Goal: Information Seeking & Learning: Learn about a topic

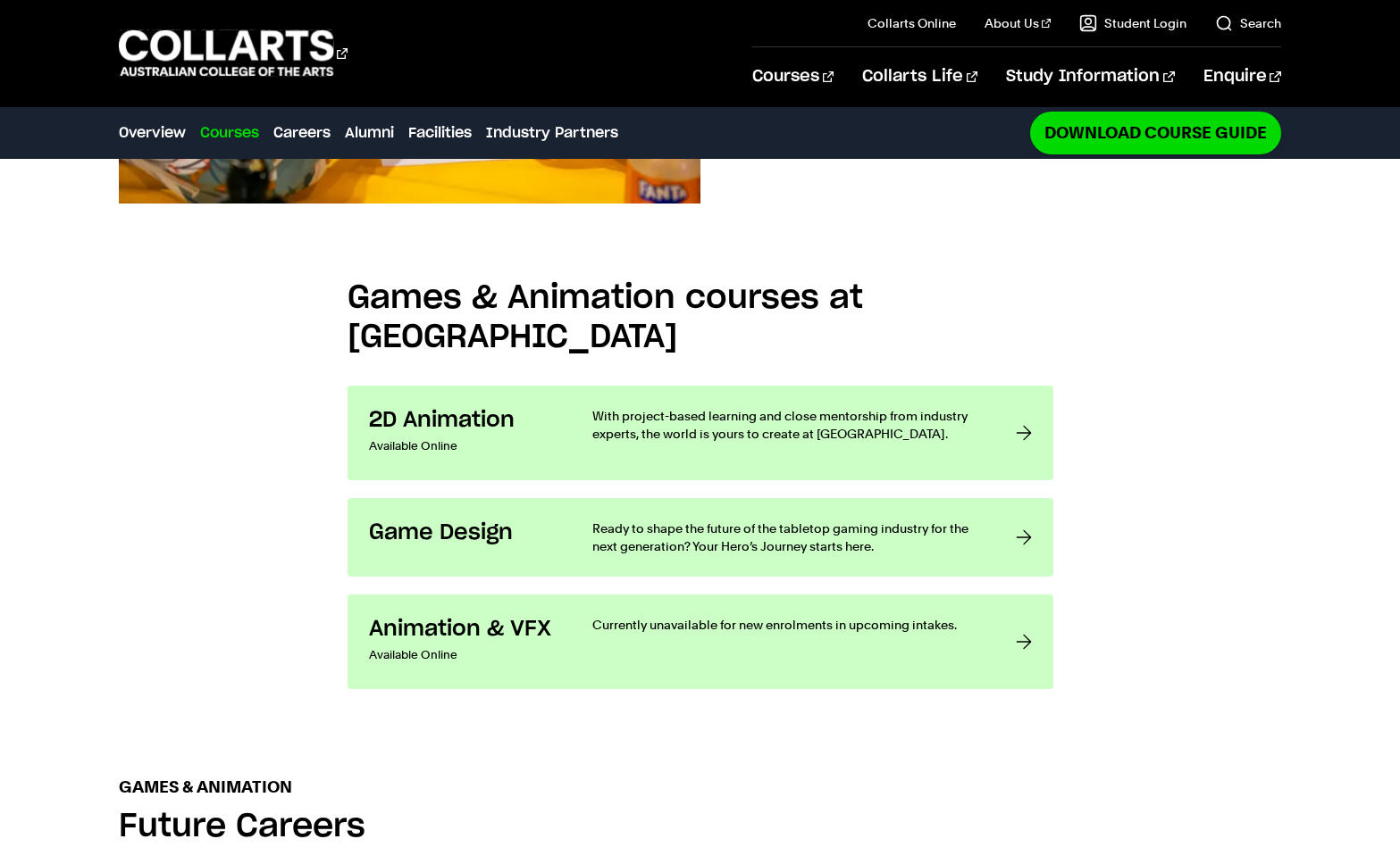
scroll to position [1240, 0]
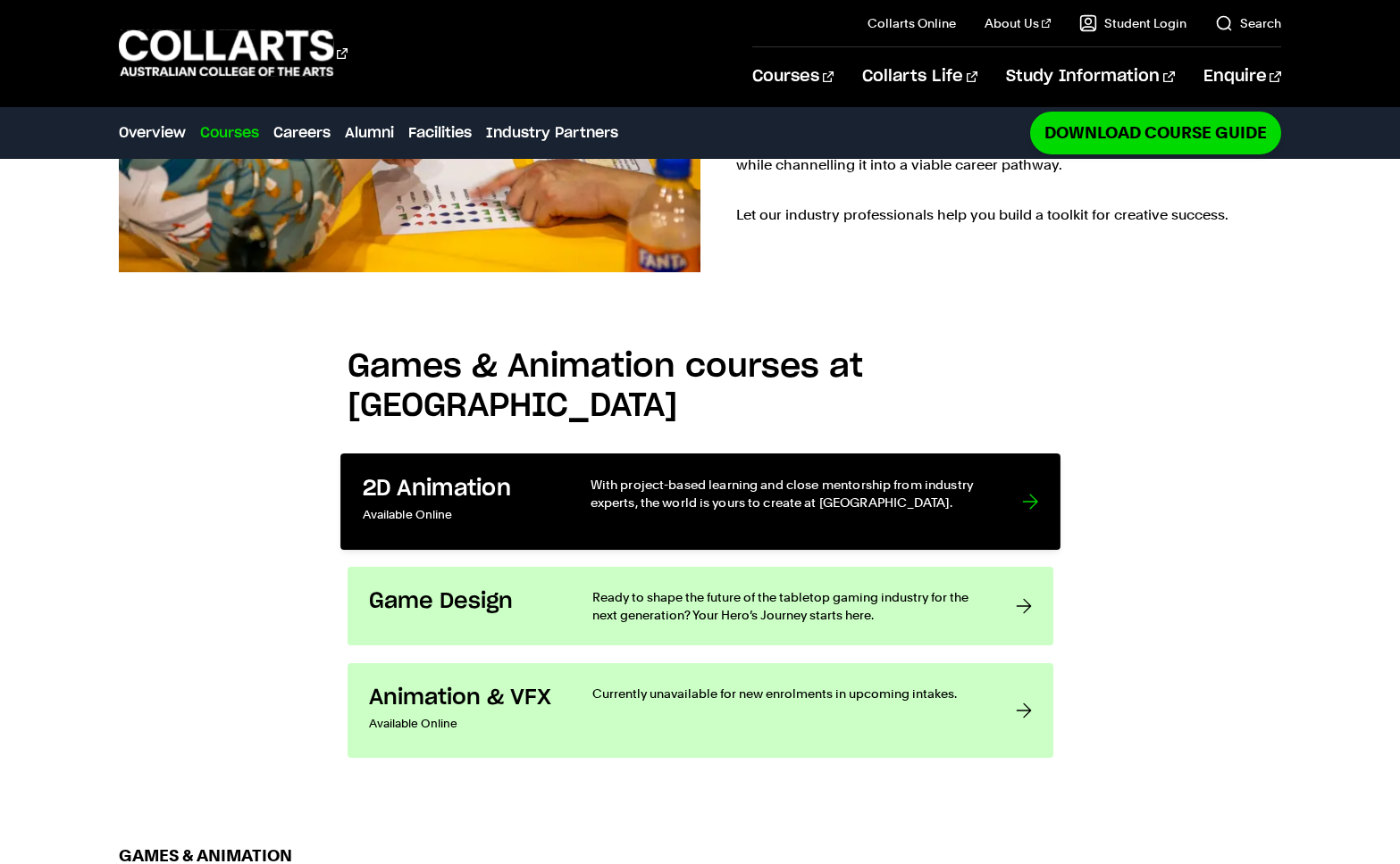
click at [714, 475] on p "With project-based learning and close mentorship from industry experts, the wor…" at bounding box center [787, 493] width 395 height 37
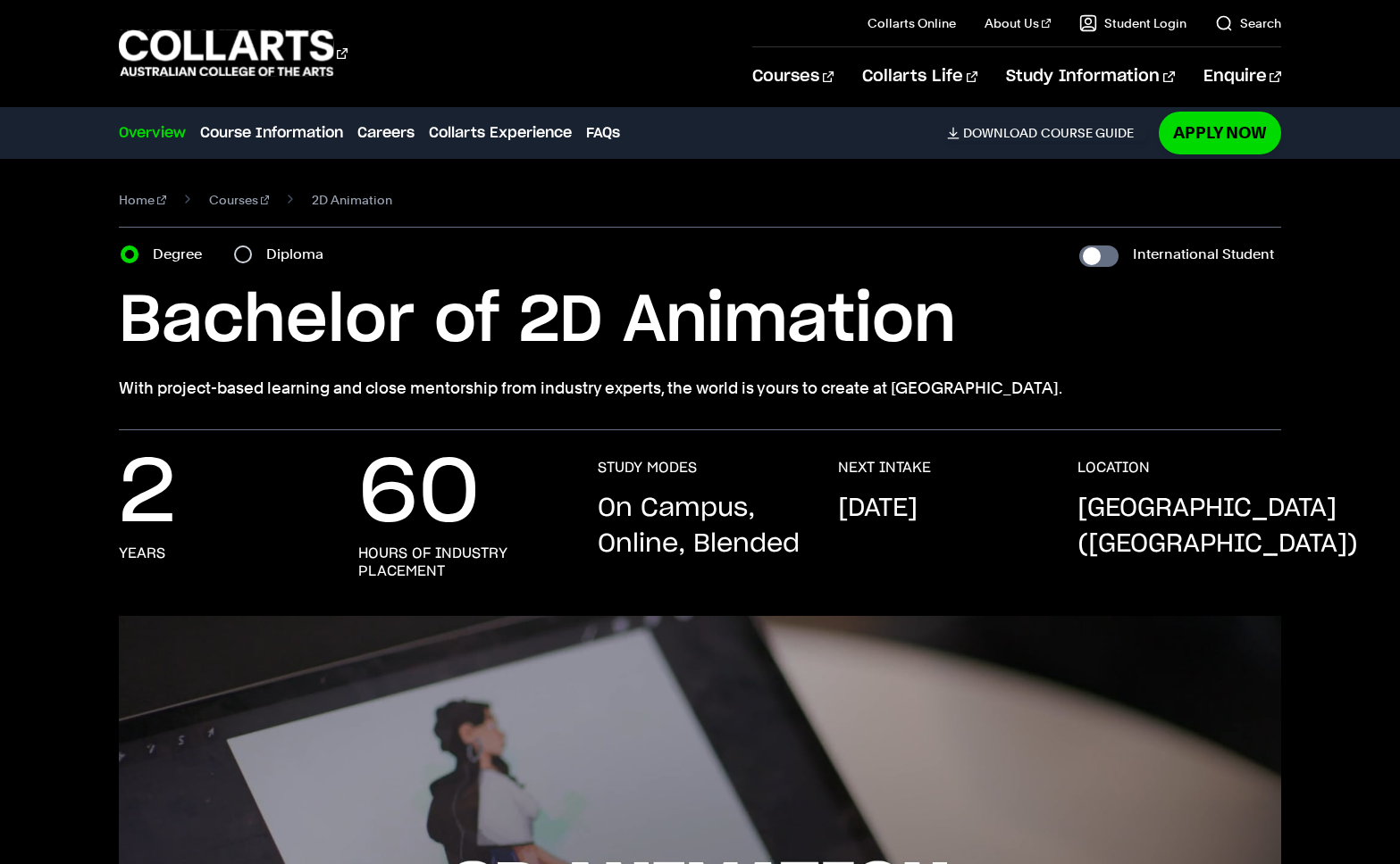
click at [264, 256] on div "Diploma" at bounding box center [284, 254] width 100 height 25
click at [239, 253] on input "Diploma" at bounding box center [243, 254] width 18 height 18
radio input "true"
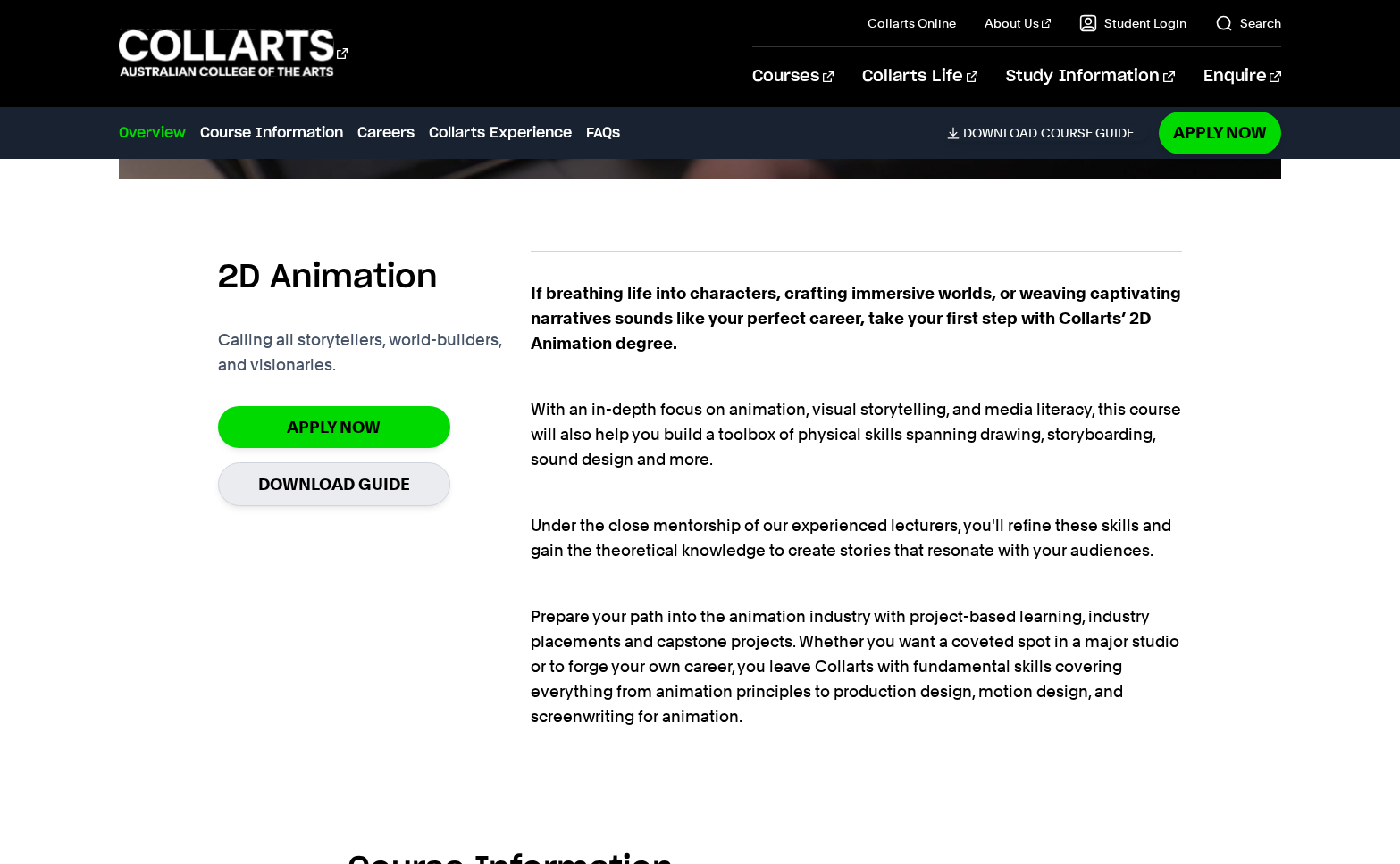
scroll to position [1449, 0]
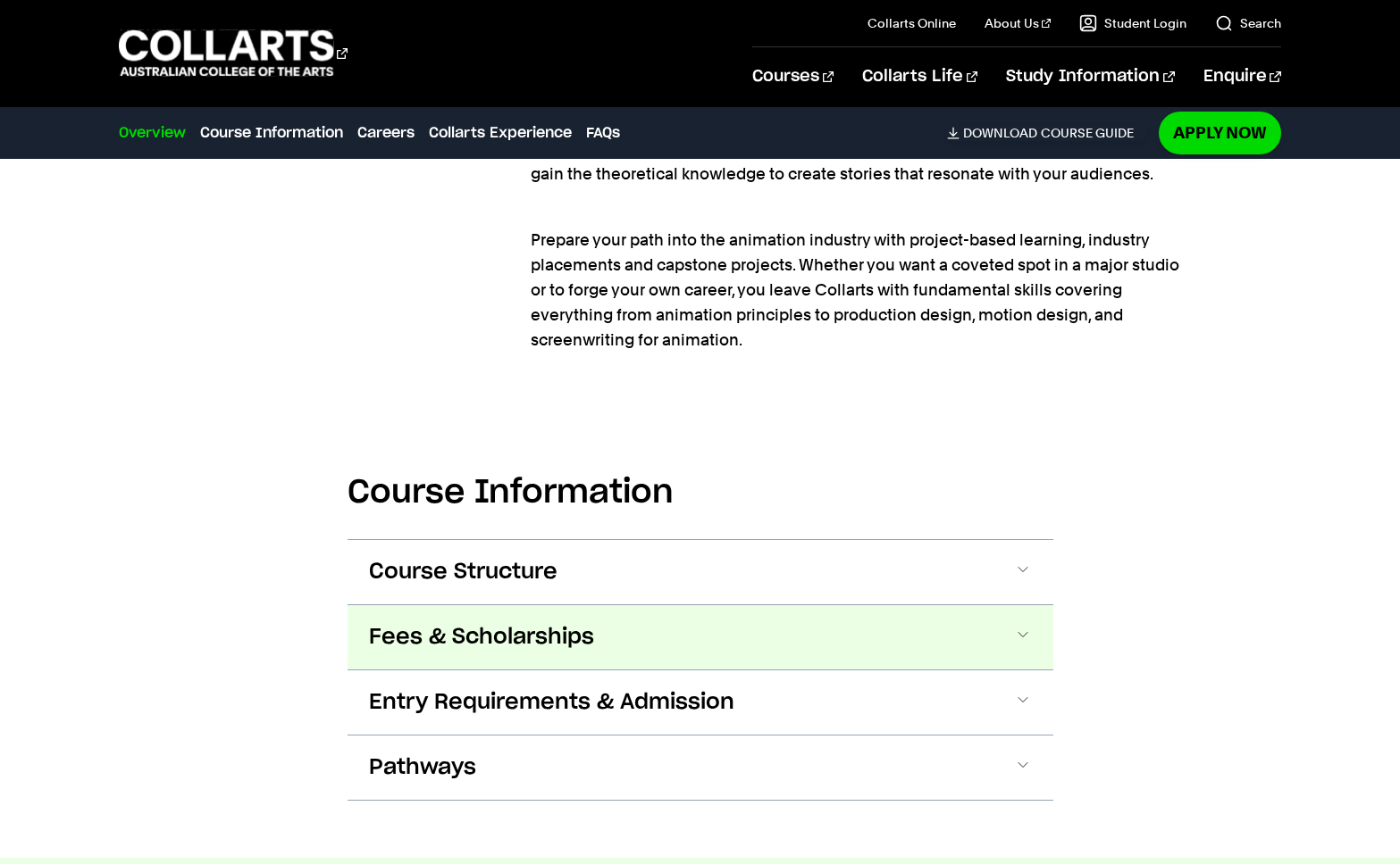
click at [997, 639] on button "Fees & Scholarships" at bounding box center [700, 638] width 705 height 65
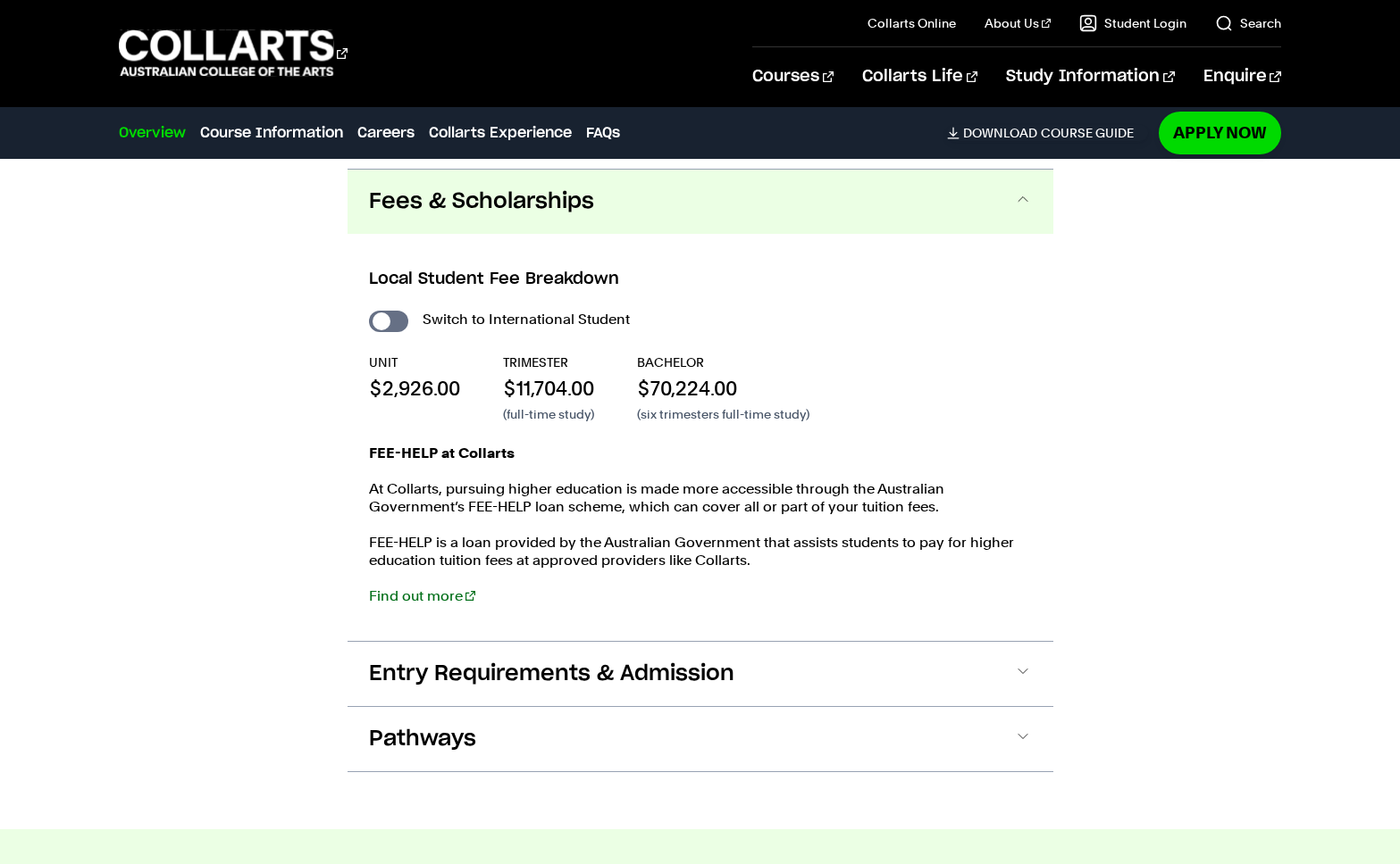
scroll to position [1894, 0]
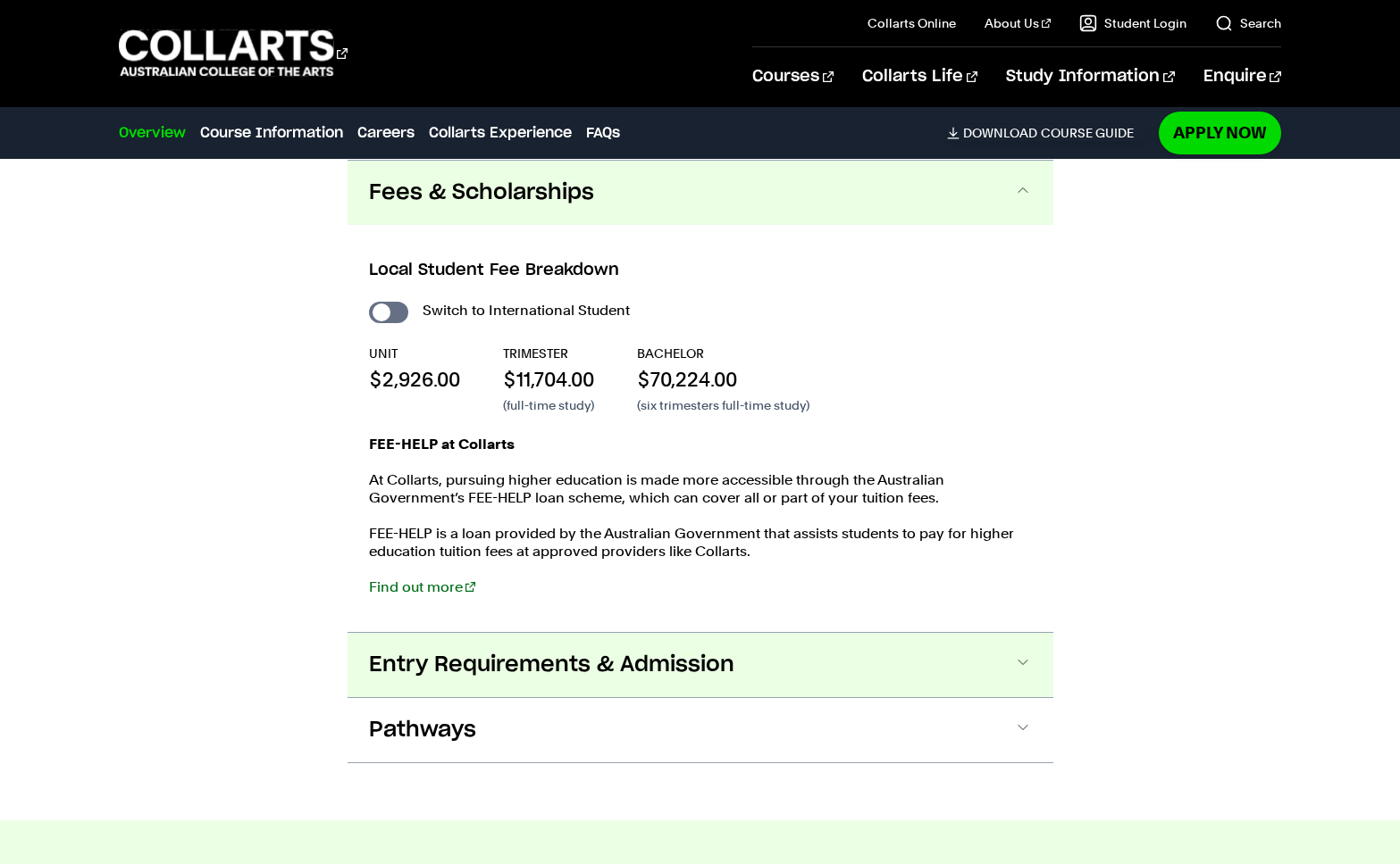
click at [981, 660] on button "Entry Requirements & Admission" at bounding box center [700, 664] width 705 height 65
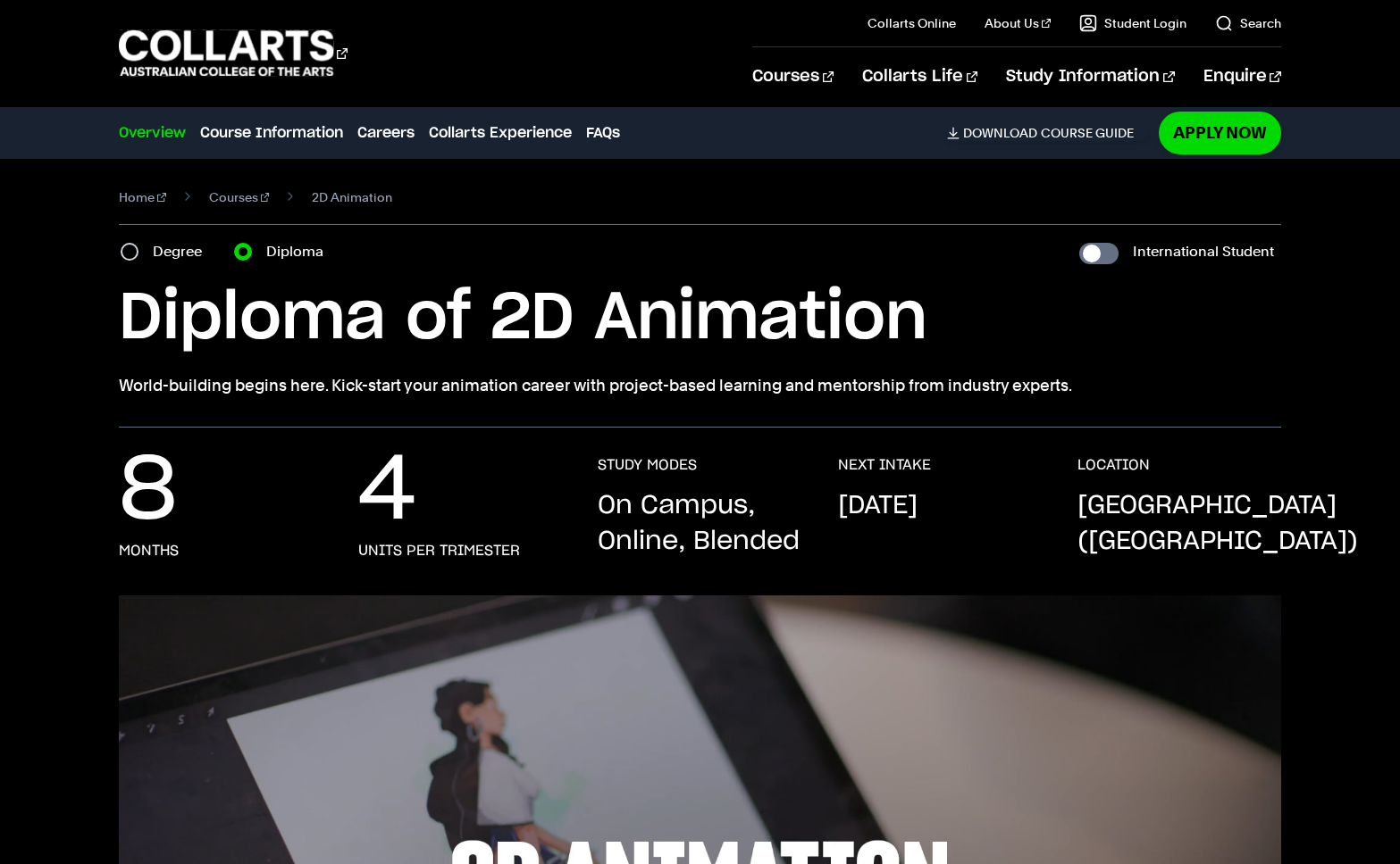
scroll to position [0, 0]
